Goal: Information Seeking & Learning: Learn about a topic

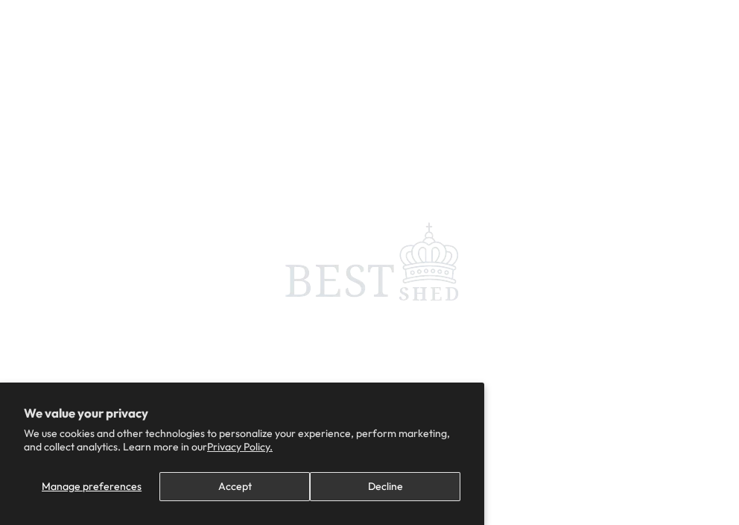
scroll to position [0, 491]
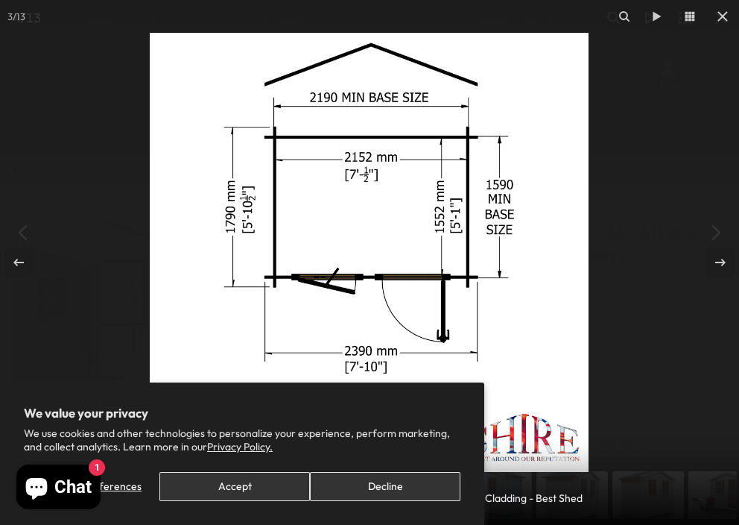
click at [400, 485] on button "Decline" at bounding box center [385, 486] width 151 height 29
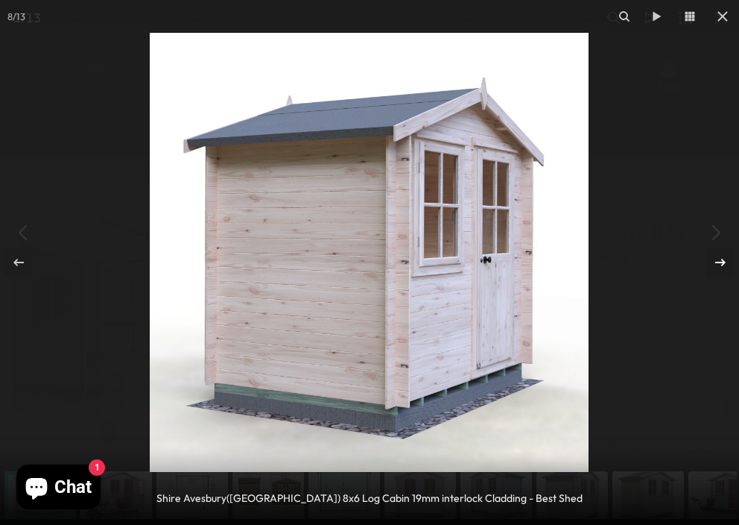
click at [722, 256] on icon at bounding box center [721, 262] width 18 height 18
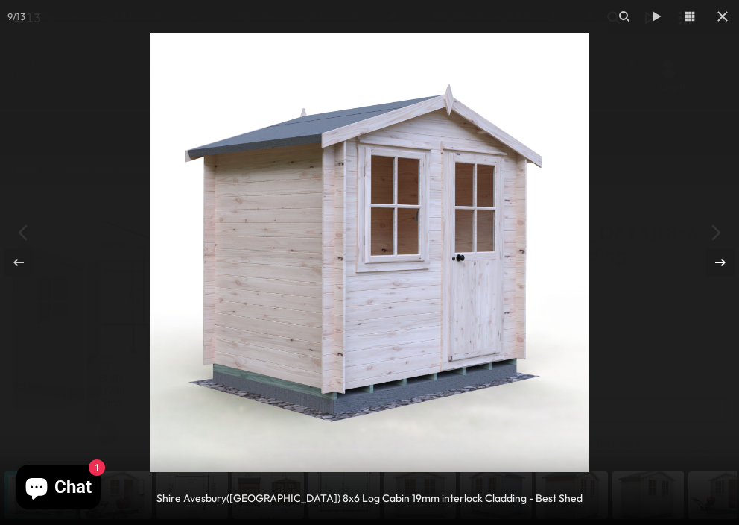
click at [722, 256] on icon at bounding box center [721, 262] width 18 height 18
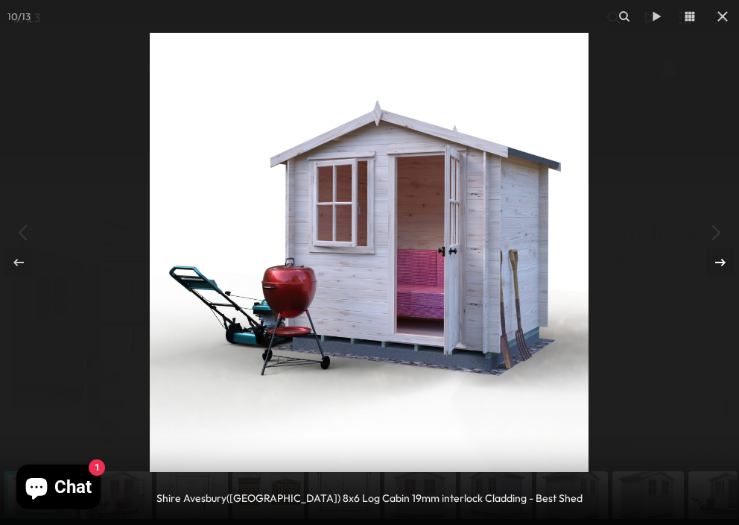
click at [722, 256] on icon at bounding box center [721, 262] width 18 height 18
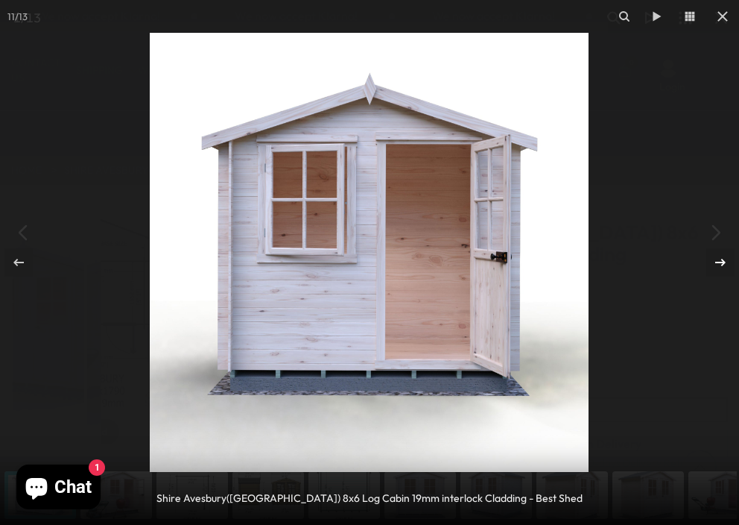
click at [722, 256] on icon at bounding box center [721, 262] width 18 height 18
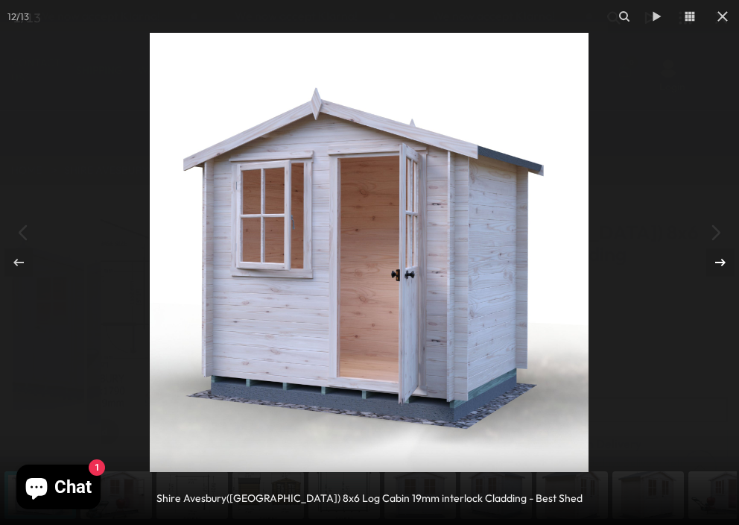
click at [722, 256] on icon at bounding box center [721, 262] width 18 height 18
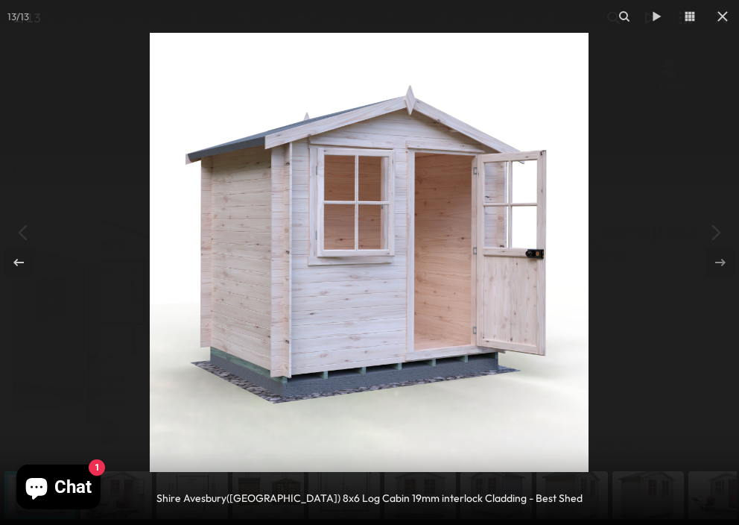
click at [722, 256] on icon at bounding box center [721, 262] width 18 height 18
click at [195, 239] on img at bounding box center [369, 252] width 439 height 439
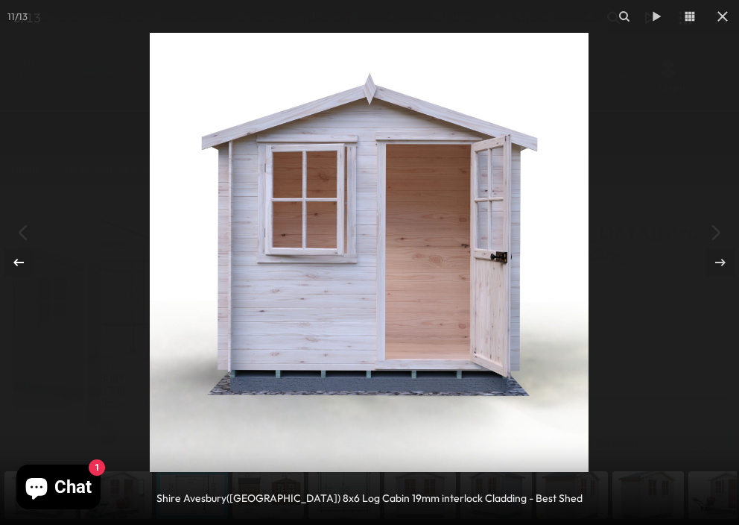
click at [20, 260] on icon at bounding box center [19, 262] width 18 height 18
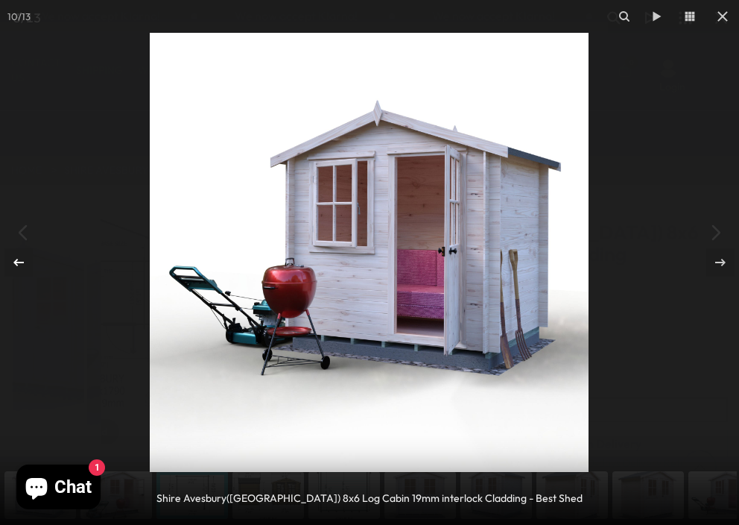
click at [20, 260] on icon at bounding box center [19, 262] width 18 height 18
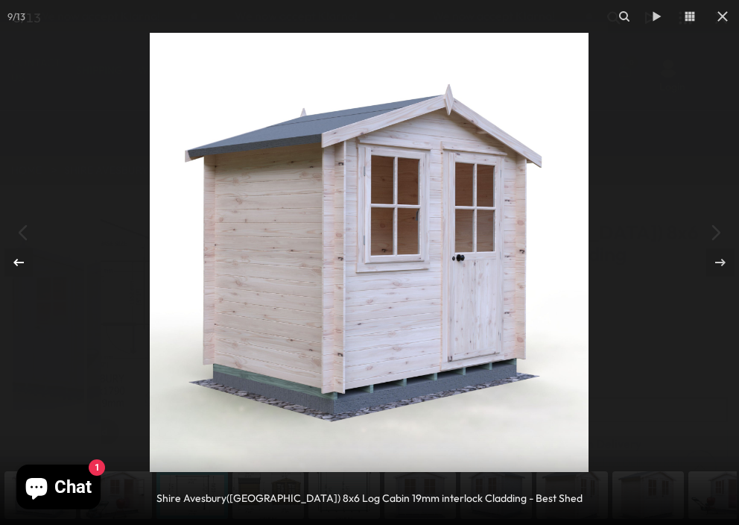
click at [20, 260] on icon at bounding box center [19, 262] width 18 height 18
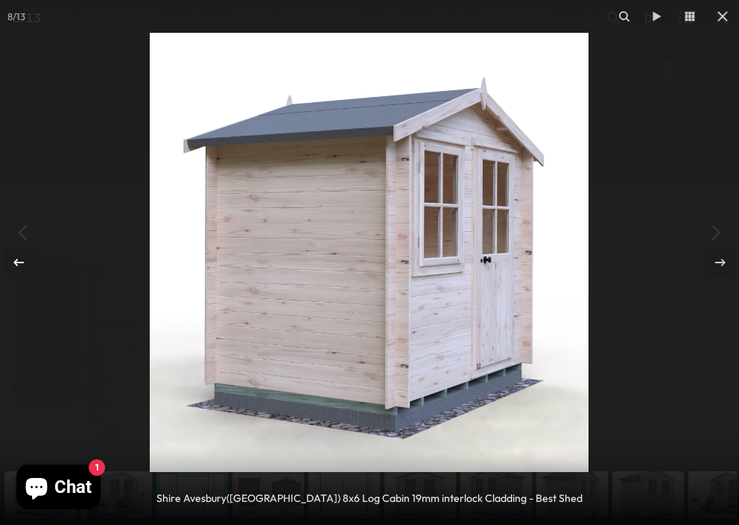
click at [20, 260] on icon at bounding box center [19, 262] width 18 height 18
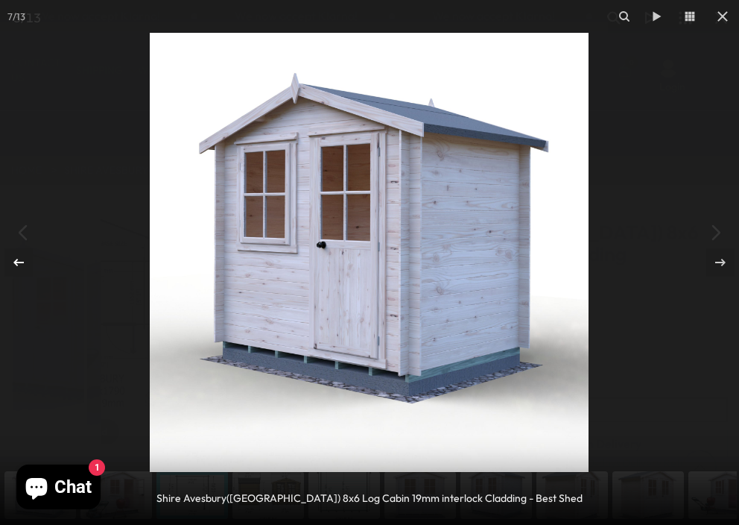
click at [20, 260] on icon at bounding box center [19, 262] width 18 height 18
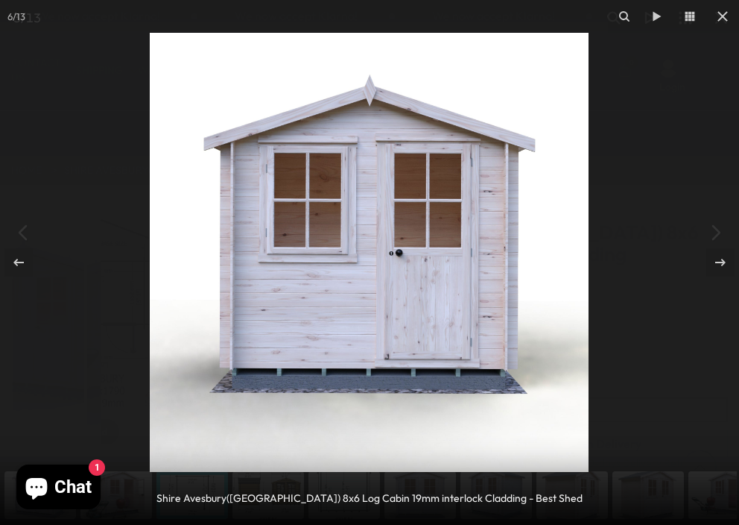
click at [130, 492] on div "Shire Avesbury([GEOGRAPHIC_DATA]) 8x6 Log Cabin 19mm interlock Cladding - Best …" at bounding box center [370, 498] width 674 height 16
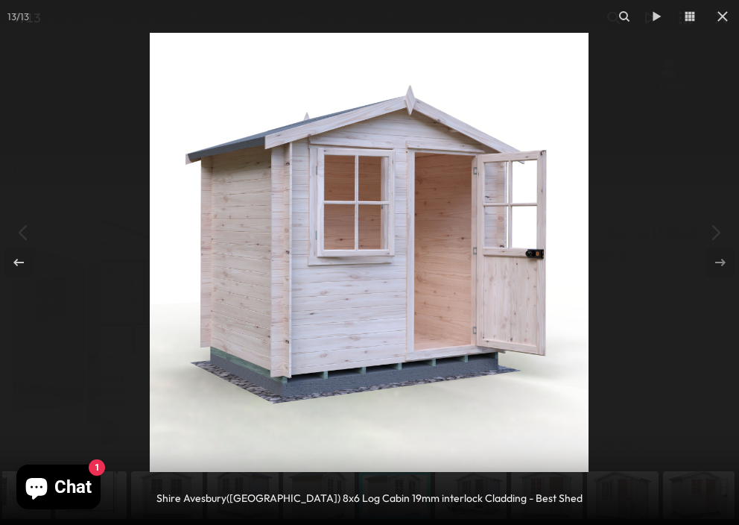
click at [137, 494] on div "Shire Avesbury([GEOGRAPHIC_DATA]) 8x6 Log Cabin 19mm interlock Cladding - Best …" at bounding box center [370, 498] width 674 height 16
click at [19, 260] on icon at bounding box center [19, 262] width 18 height 18
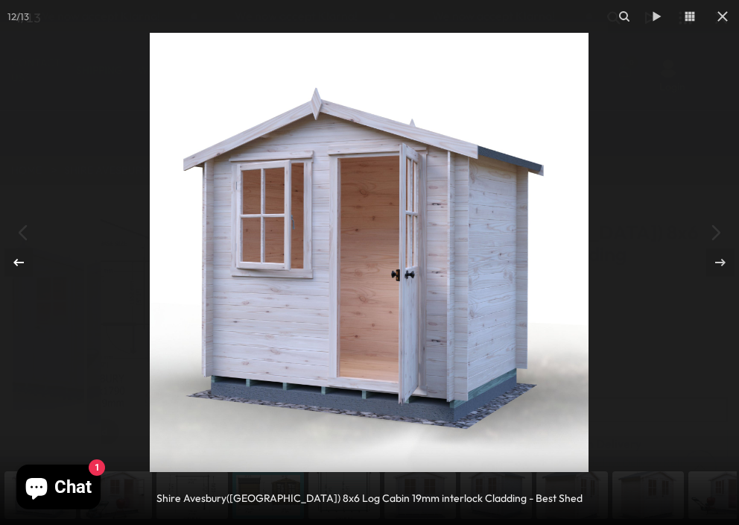
click at [19, 260] on icon at bounding box center [19, 262] width 18 height 18
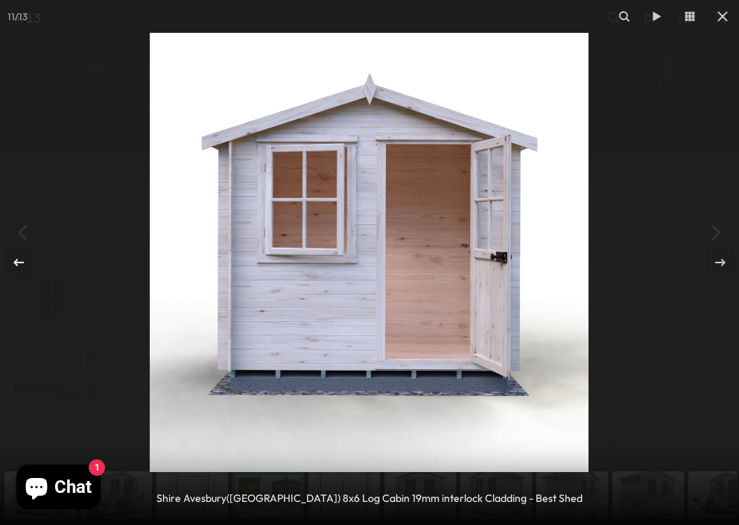
click at [19, 260] on icon at bounding box center [19, 262] width 18 height 18
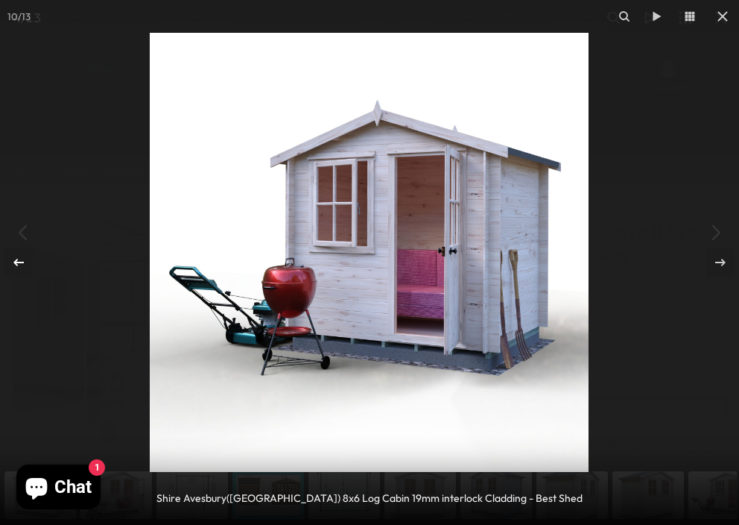
click at [19, 260] on icon at bounding box center [19, 262] width 18 height 18
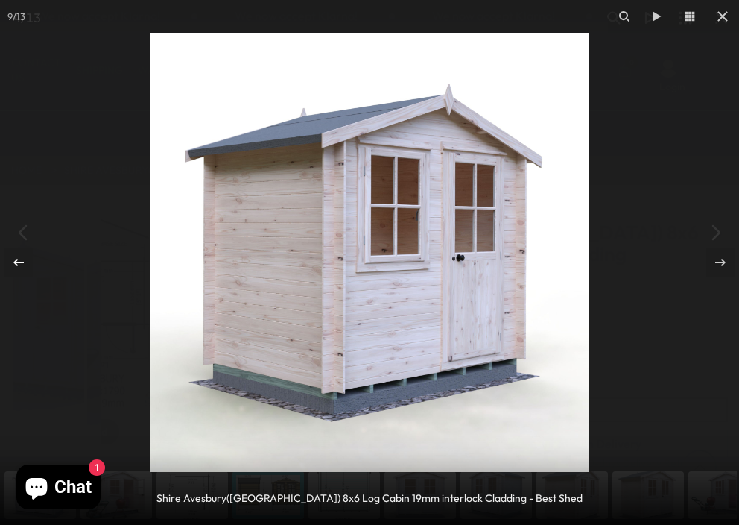
click at [19, 260] on icon at bounding box center [19, 262] width 18 height 18
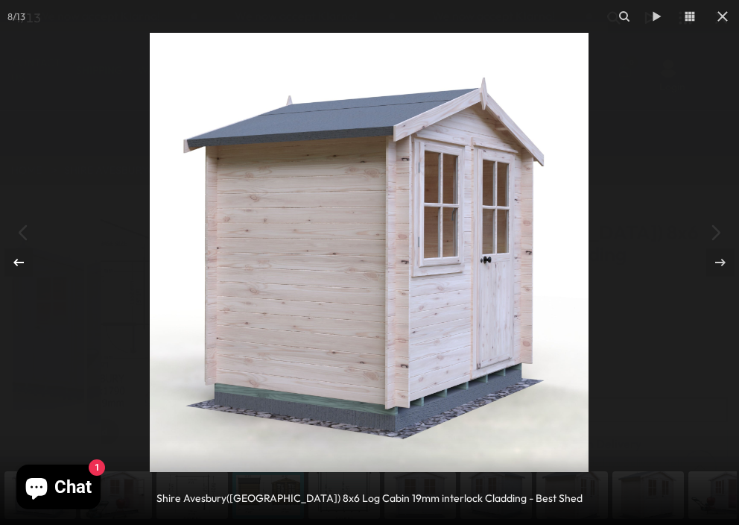
click at [19, 260] on icon at bounding box center [19, 262] width 18 height 18
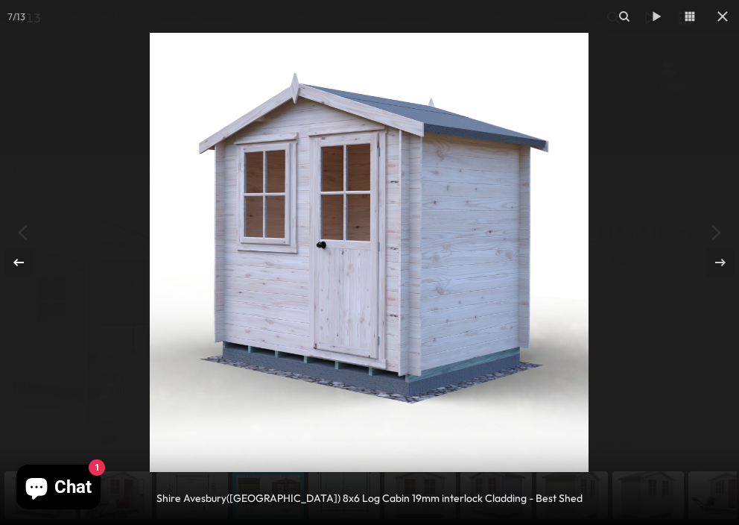
click at [19, 260] on icon at bounding box center [19, 262] width 18 height 18
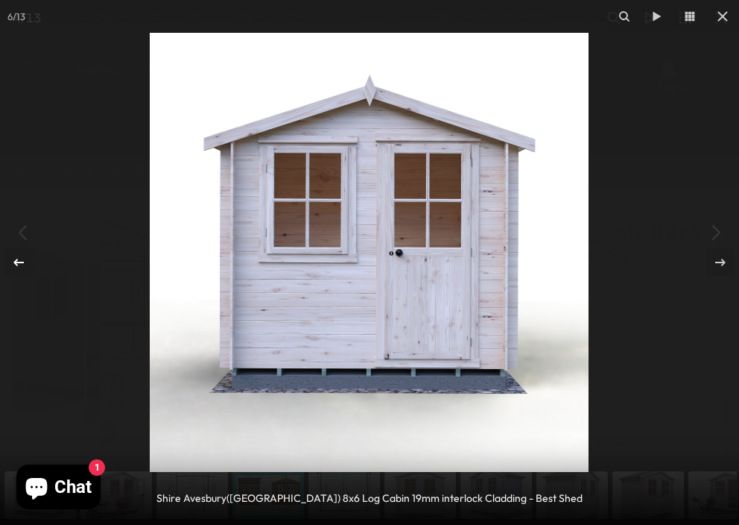
click at [19, 260] on icon at bounding box center [19, 262] width 18 height 18
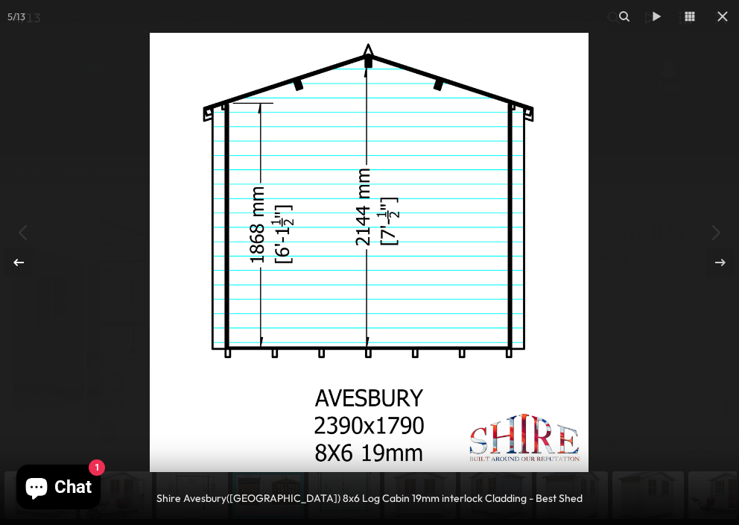
click at [19, 260] on icon at bounding box center [19, 262] width 18 height 18
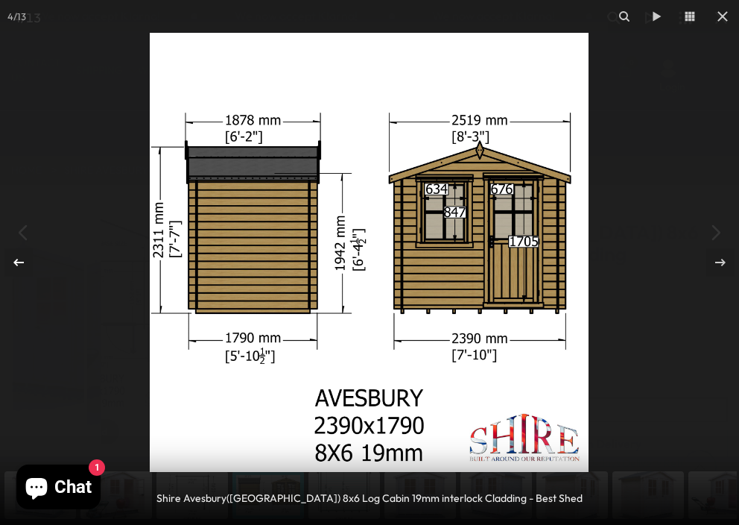
click at [16, 256] on icon at bounding box center [19, 262] width 18 height 18
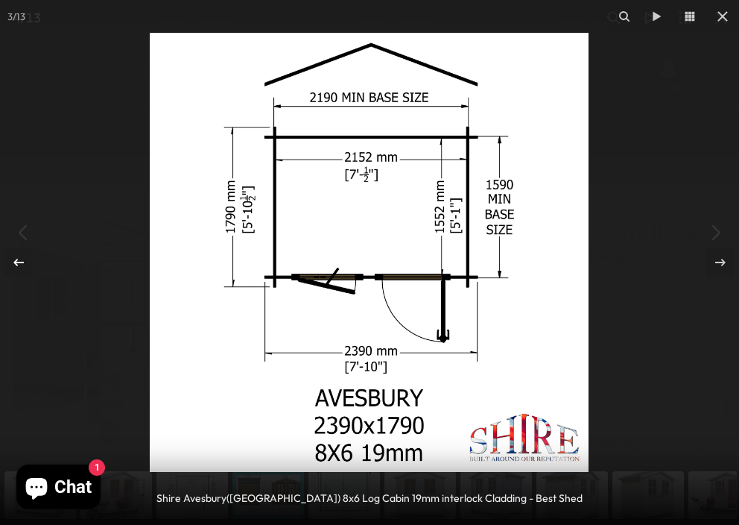
click at [16, 256] on icon at bounding box center [19, 262] width 18 height 18
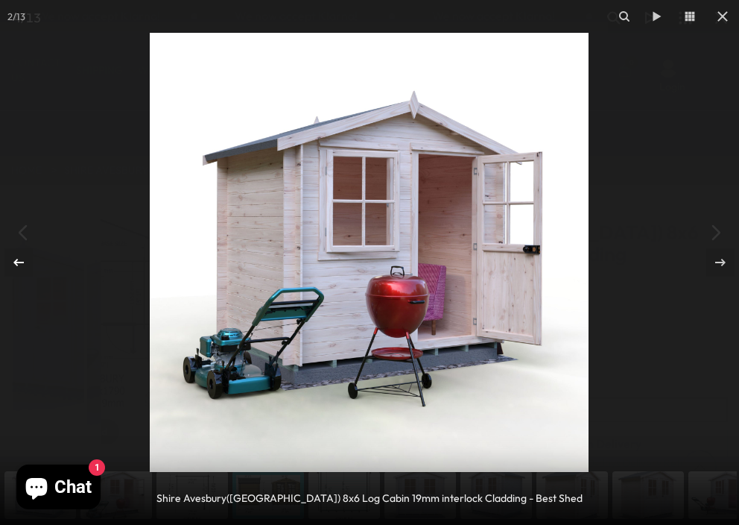
click at [16, 256] on icon at bounding box center [19, 262] width 18 height 18
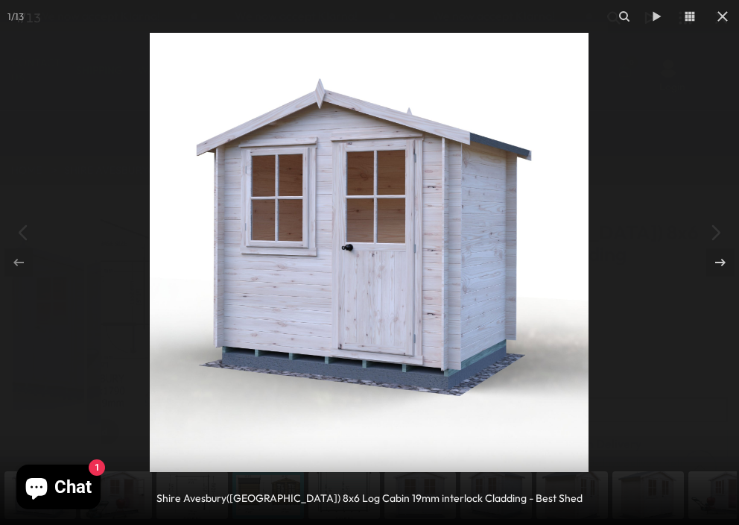
click at [16, 256] on icon at bounding box center [19, 262] width 18 height 18
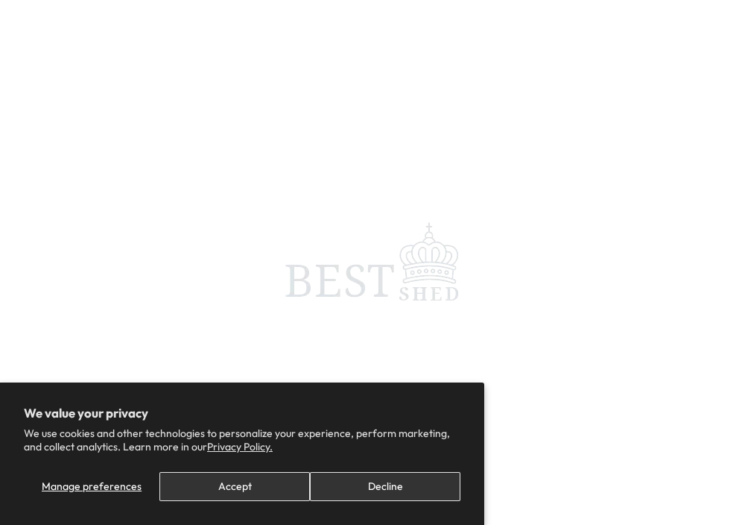
scroll to position [0, 1080]
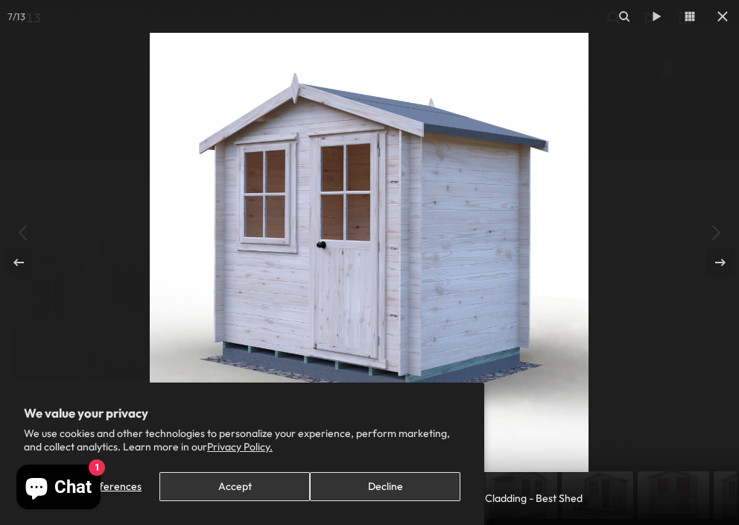
click at [378, 488] on button "Decline" at bounding box center [385, 486] width 151 height 29
